Goal: Information Seeking & Learning: Learn about a topic

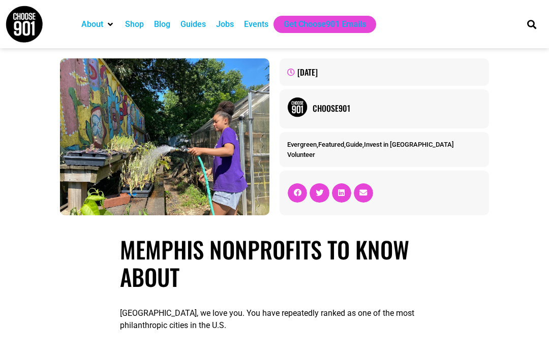
click at [231, 25] on div "Jobs" at bounding box center [225, 24] width 18 height 12
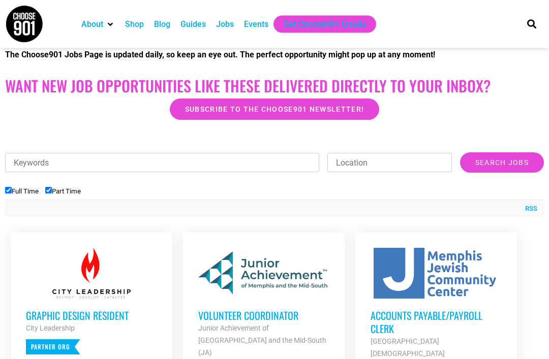
scroll to position [242, 0]
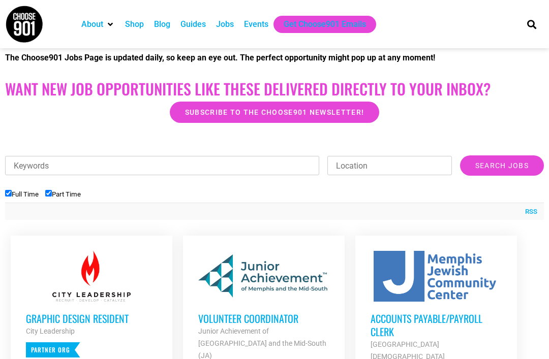
click at [6, 196] on input "Full Time" at bounding box center [8, 193] width 7 height 7
checkbox input "false"
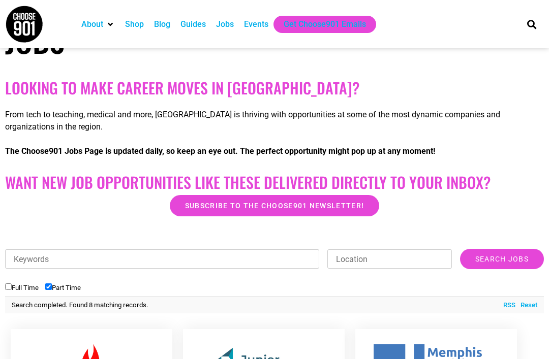
scroll to position [148, 0]
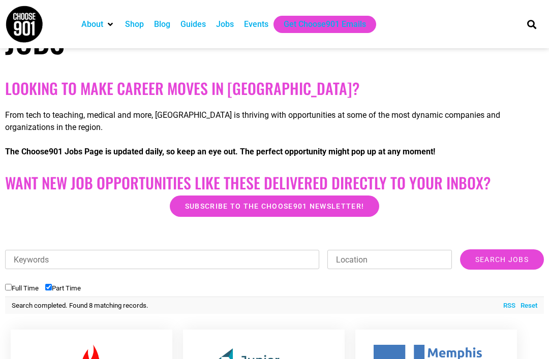
click at [52, 287] on input "Part Time" at bounding box center [48, 287] width 7 height 7
checkbox input "false"
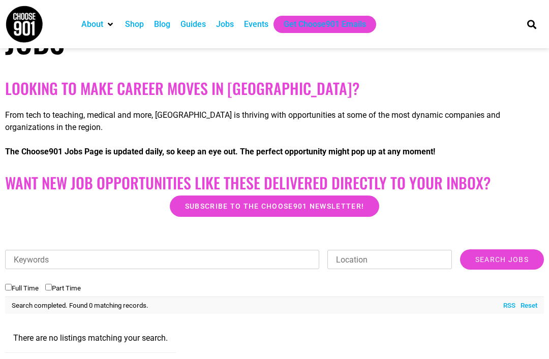
click at [15, 284] on label "Full Time" at bounding box center [22, 288] width 34 height 8
click at [12, 284] on input "Full Time" at bounding box center [8, 287] width 7 height 7
checkbox input "true"
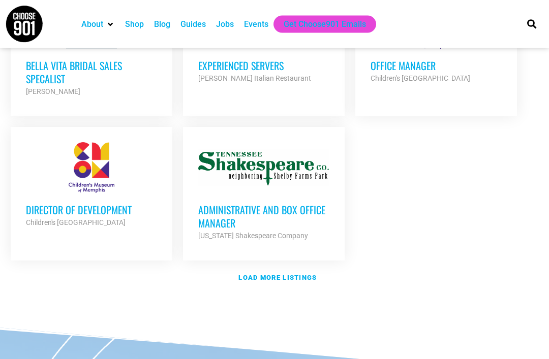
scroll to position [1241, 0]
click at [259, 274] on strong "Load more listings" at bounding box center [277, 278] width 78 height 8
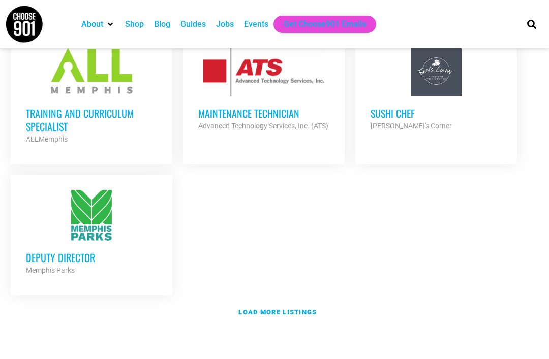
scroll to position [2201, 0]
click at [296, 309] on strong "Load more listings" at bounding box center [277, 313] width 78 height 8
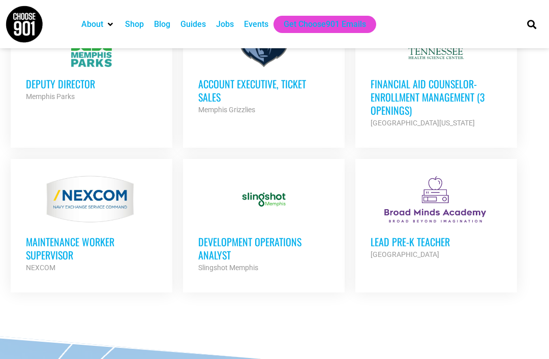
scroll to position [2368, 0]
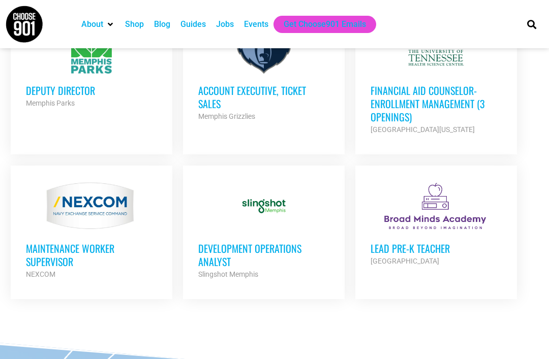
click at [274, 242] on h3 "Development Operations Analyst" at bounding box center [263, 255] width 131 height 26
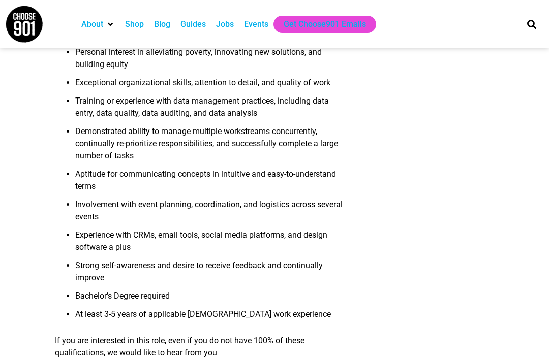
scroll to position [1064, 0]
